Goal: Information Seeking & Learning: Learn about a topic

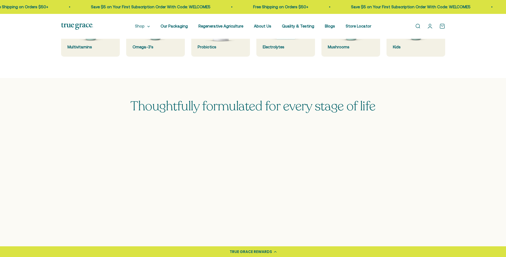
click at [142, 24] on summary "Shop" at bounding box center [142, 26] width 15 height 6
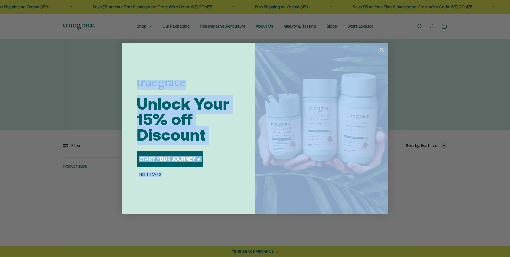
drag, startPoint x: 379, startPoint y: 42, endPoint x: 382, endPoint y: 46, distance: 5.0
click at [382, 46] on div "Close dialog Unlock Your 15% off Discount START YOUR JOURNEY → NO THANKS Submit" at bounding box center [255, 128] width 510 height 257
drag, startPoint x: 382, startPoint y: 46, endPoint x: 302, endPoint y: 84, distance: 87.5
click at [382, 46] on circle "Close dialog" at bounding box center [381, 49] width 9 height 9
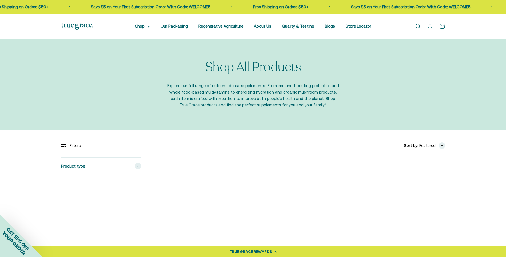
scroll to position [107, 0]
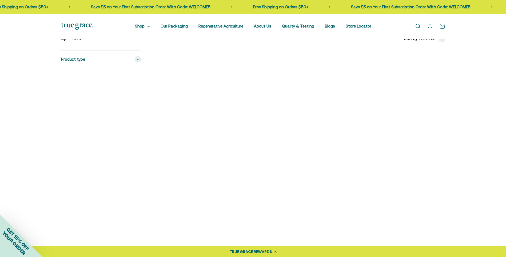
click at [233, 101] on img at bounding box center [200, 96] width 93 height 93
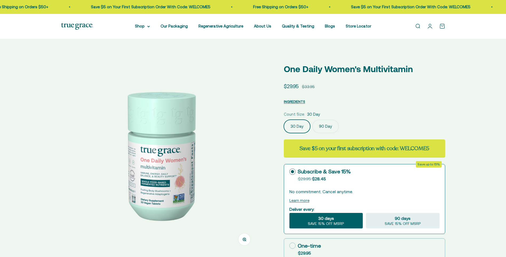
click at [112, 152] on product-gallery "Zoom Go to item 1 Go to item 2 Go to item 3 Go to item 4 Go to item 5 Go to ite…" at bounding box center [159, 167] width 197 height 222
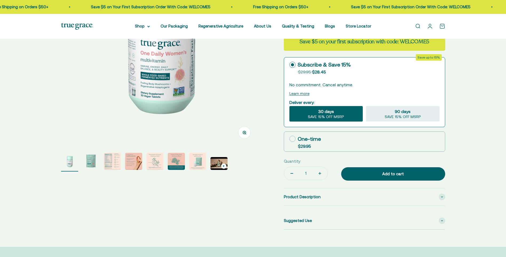
click at [117, 160] on img "Go to item 3" at bounding box center [112, 161] width 17 height 17
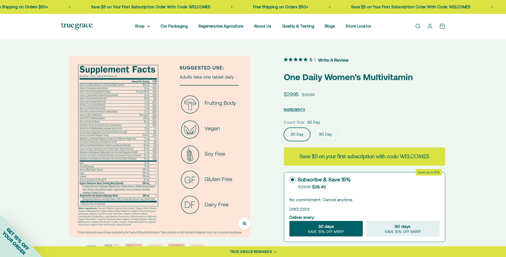
click at [110, 137] on img at bounding box center [159, 146] width 181 height 181
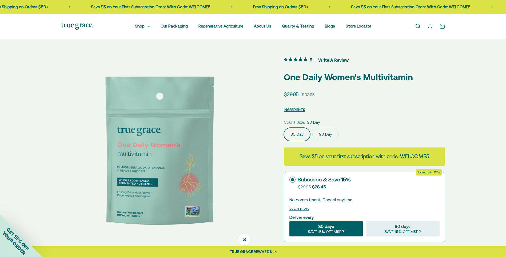
scroll to position [107, 0]
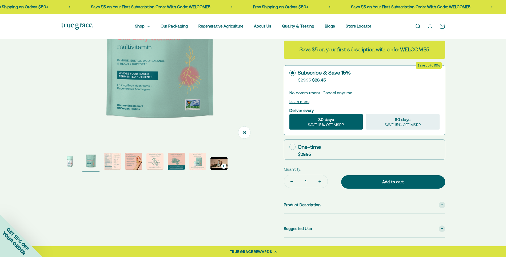
click at [119, 161] on img "Go to item 3" at bounding box center [112, 161] width 17 height 17
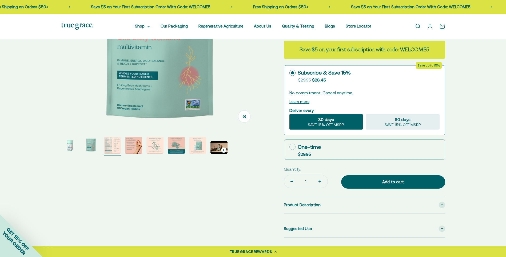
scroll to position [0, 407]
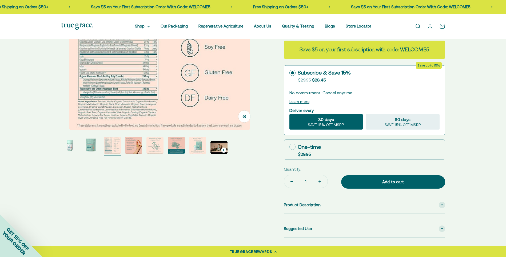
click at [248, 117] on button "Zoom" at bounding box center [244, 116] width 12 height 12
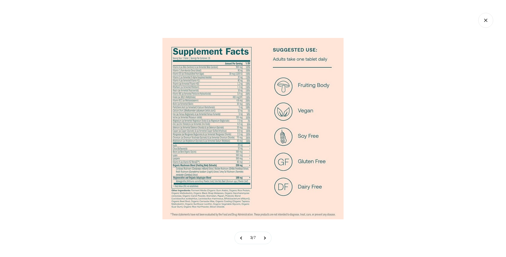
click at [205, 80] on img at bounding box center [252, 128] width 181 height 181
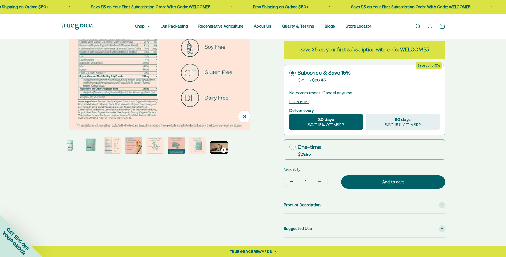
click at [244, 116] on icon "button" at bounding box center [244, 115] width 1 height 1
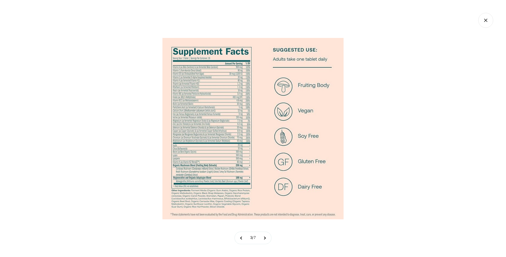
click at [394, 99] on div at bounding box center [253, 128] width 506 height 257
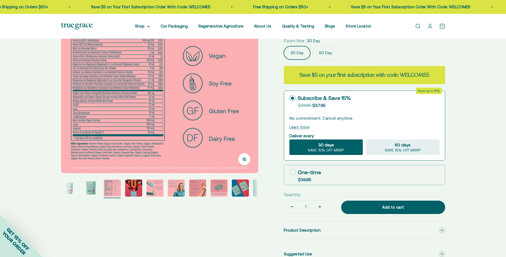
click at [101, 106] on img at bounding box center [159, 74] width 197 height 197
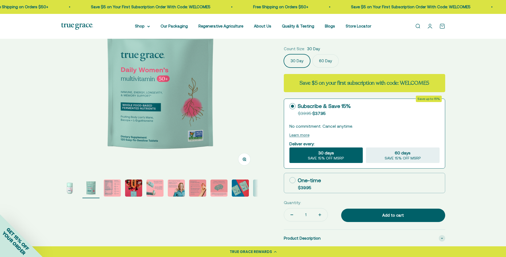
click at [107, 184] on img "Go to item 3" at bounding box center [112, 187] width 17 height 17
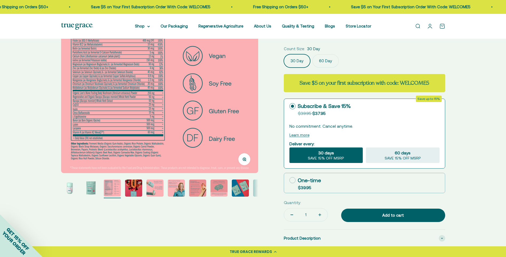
click at [245, 158] on icon "button" at bounding box center [245, 159] width 4 height 4
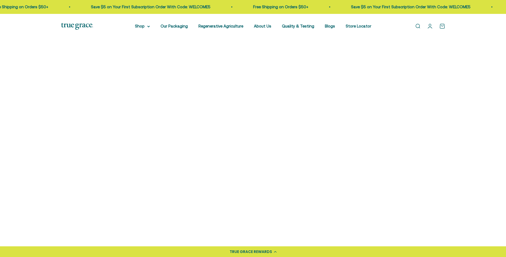
click at [395, 108] on img at bounding box center [399, 83] width 91 height 91
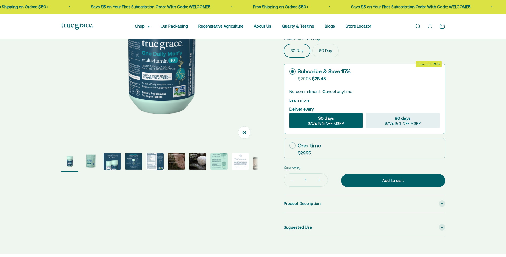
click at [155, 156] on img "Go to item 5" at bounding box center [154, 161] width 17 height 17
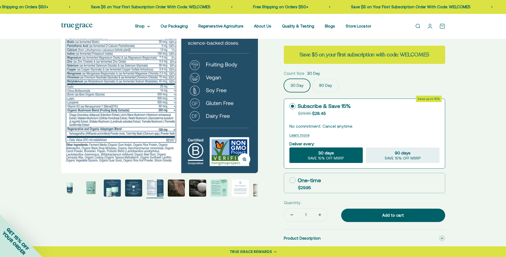
scroll to position [53, 0]
